Goal: Information Seeking & Learning: Understand process/instructions

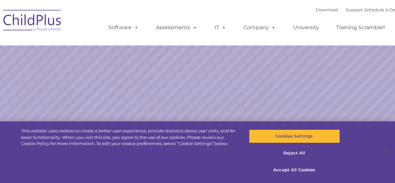
select select "MEDIUM"
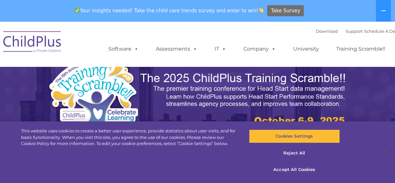
click at [278, 11] on span "Take Survey" at bounding box center [285, 10] width 29 height 11
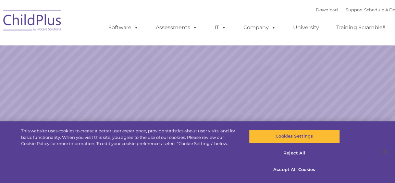
select select "MEDIUM"
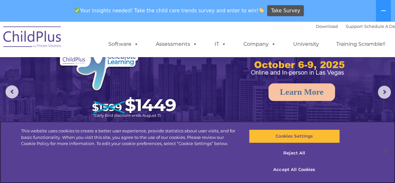
scroll to position [56, 0]
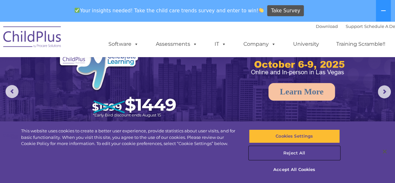
click at [287, 153] on button "Reject All" at bounding box center [294, 153] width 91 height 14
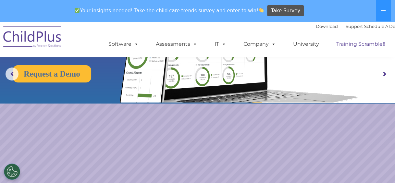
scroll to position [74, 0]
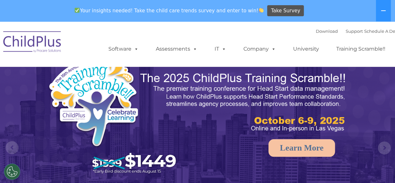
select select "MEDIUM"
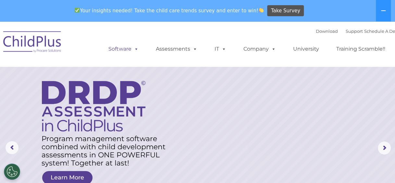
click at [128, 46] on link "Software" at bounding box center [123, 49] width 43 height 13
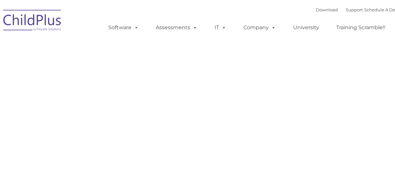
type input ""
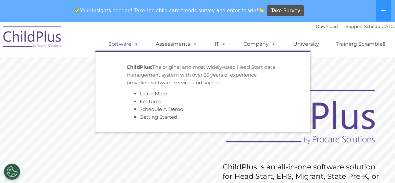
click at [129, 42] on link "Software" at bounding box center [123, 44] width 43 height 13
click at [159, 115] on link "Getting Started" at bounding box center [159, 117] width 38 height 6
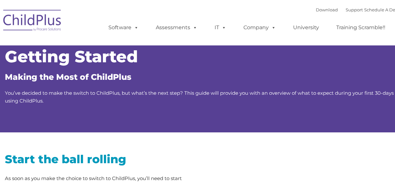
type input ""
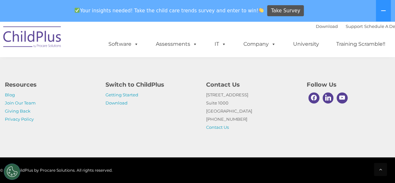
scroll to position [1087, 0]
click at [118, 106] on p "Getting Started Download" at bounding box center [150, 99] width 91 height 16
click at [122, 102] on link "Download" at bounding box center [116, 102] width 22 height 5
